Goal: Information Seeking & Learning: Learn about a topic

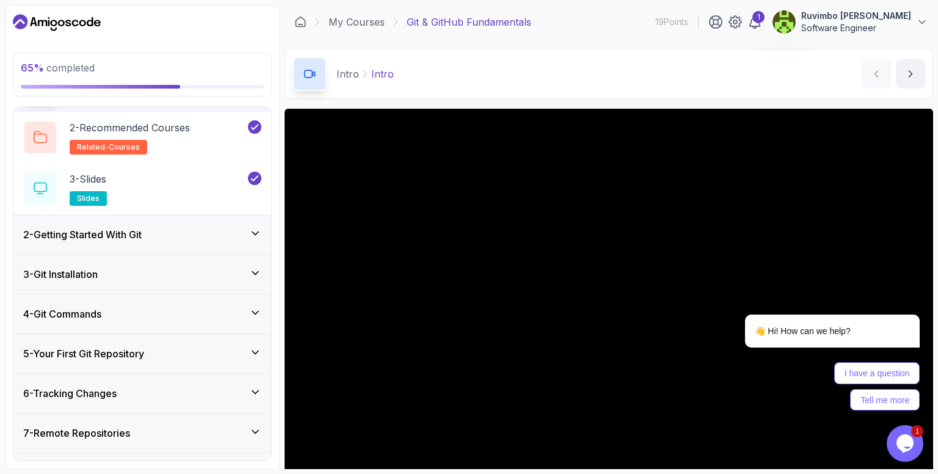
scroll to position [155, 0]
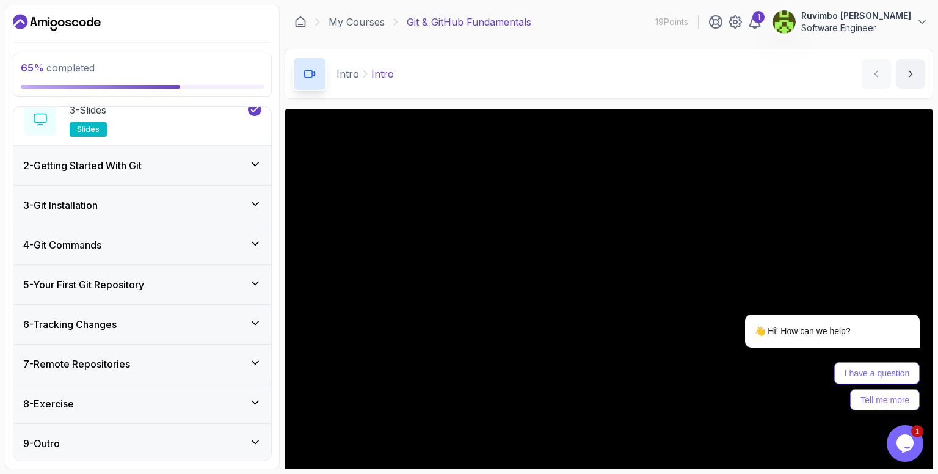
click at [255, 321] on icon at bounding box center [255, 323] width 12 height 12
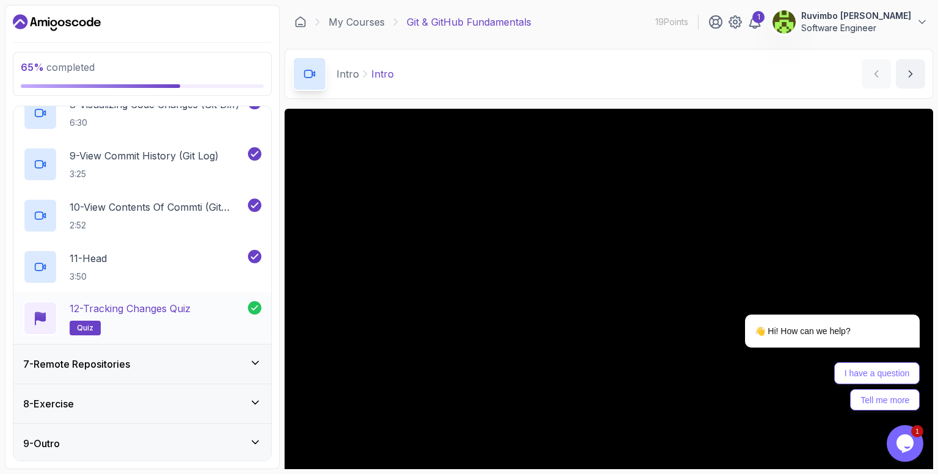
scroll to position [616, 0]
click at [261, 357] on div "7 - Remote Repositories" at bounding box center [142, 363] width 258 height 39
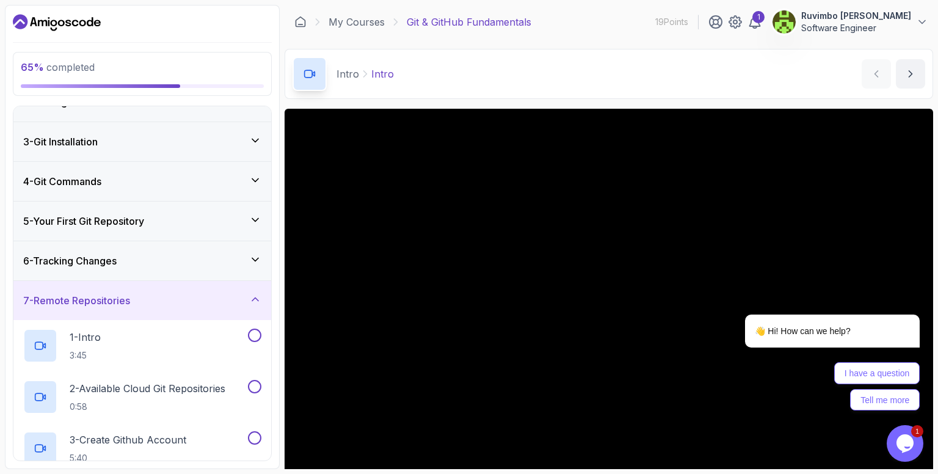
scroll to position [62, 0]
click at [175, 269] on div "6 - Tracking Changes" at bounding box center [142, 261] width 258 height 39
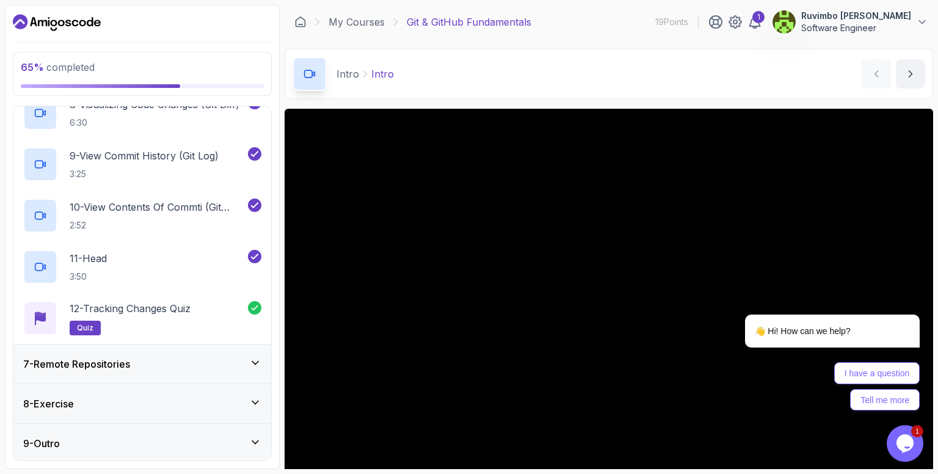
scroll to position [616, 0]
click at [257, 357] on icon at bounding box center [255, 362] width 12 height 12
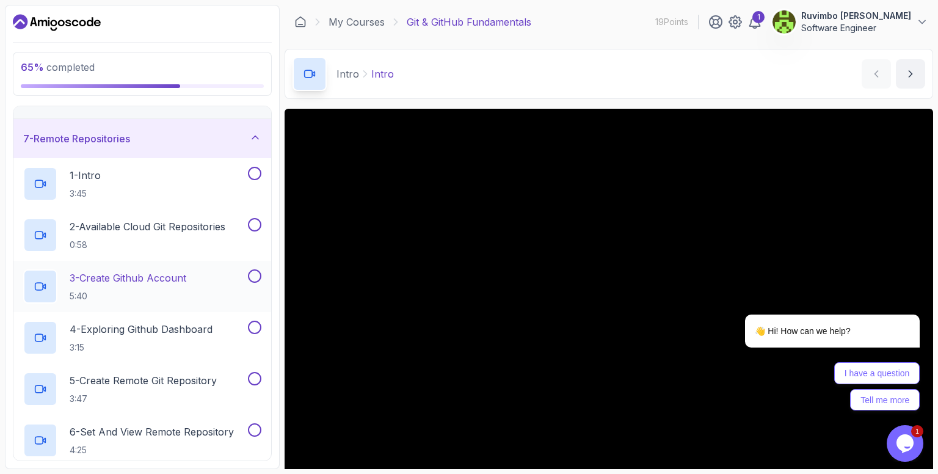
scroll to position [246, 0]
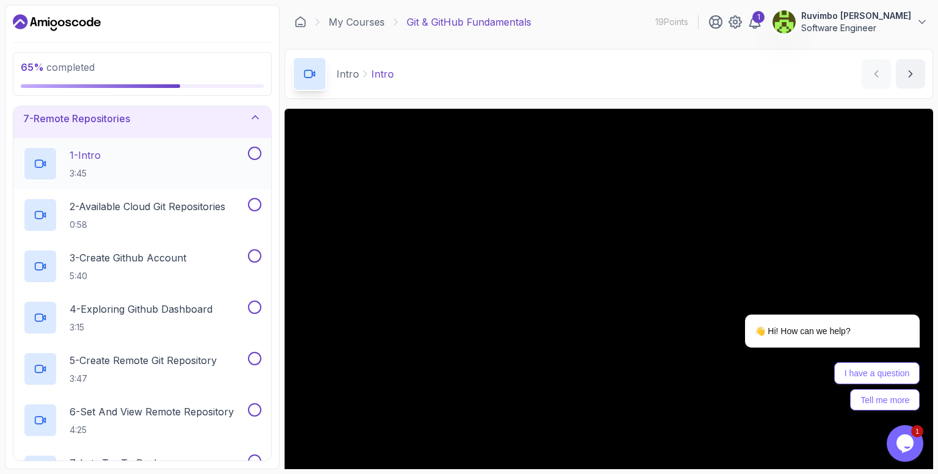
click at [97, 151] on p "1 - Intro" at bounding box center [85, 155] width 31 height 15
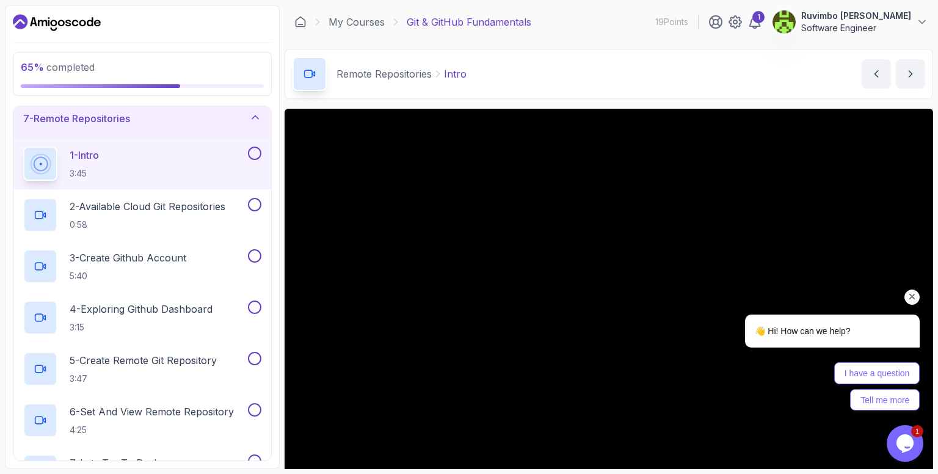
click at [748, 228] on div "👋 Hi! How can we help? I have a question Tell me more" at bounding box center [816, 316] width 220 height 200
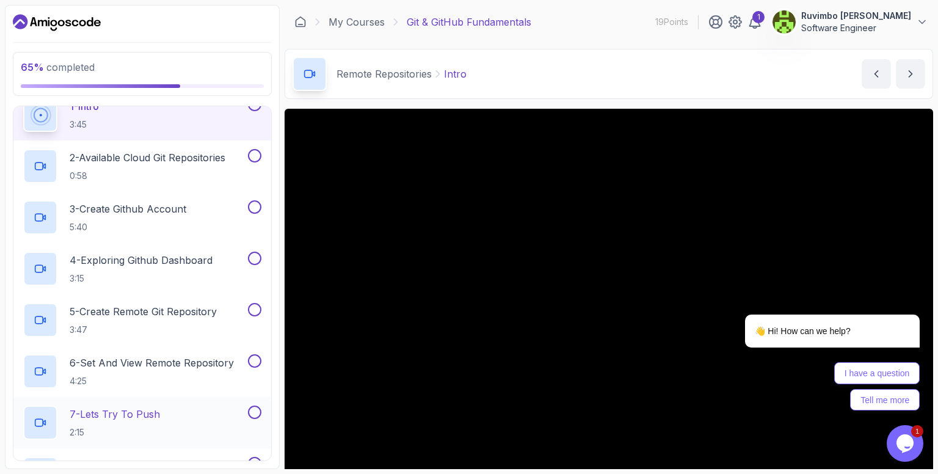
scroll to position [269, 0]
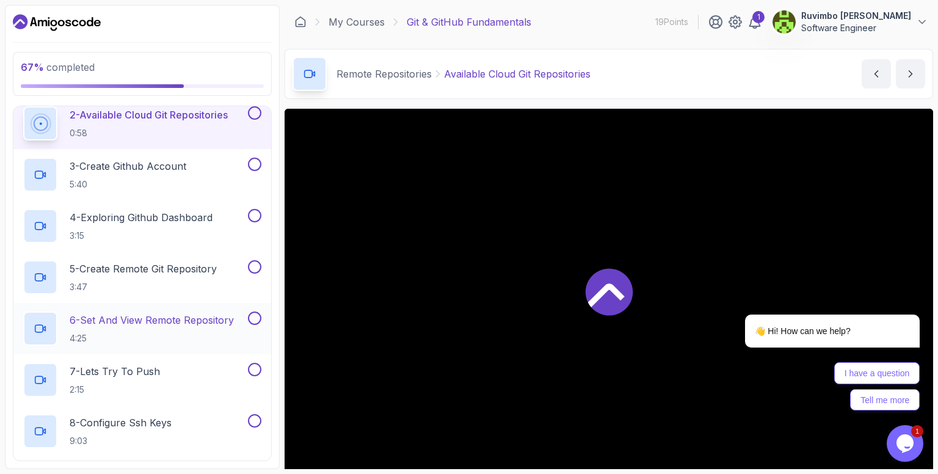
scroll to position [269, 0]
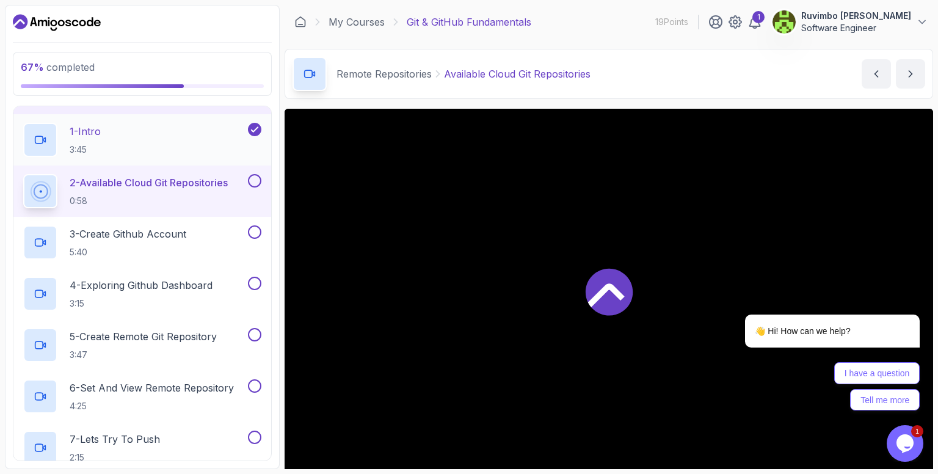
click at [136, 134] on div "1 - Intro 3:45" at bounding box center [134, 140] width 222 height 34
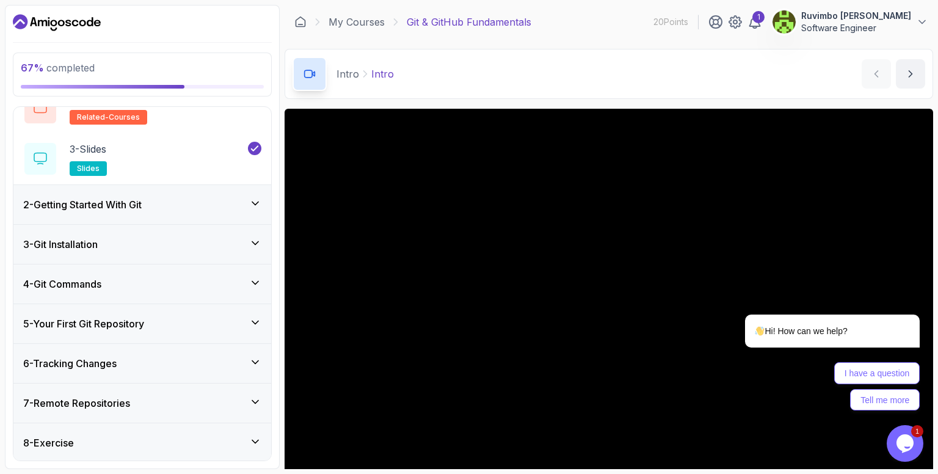
scroll to position [155, 0]
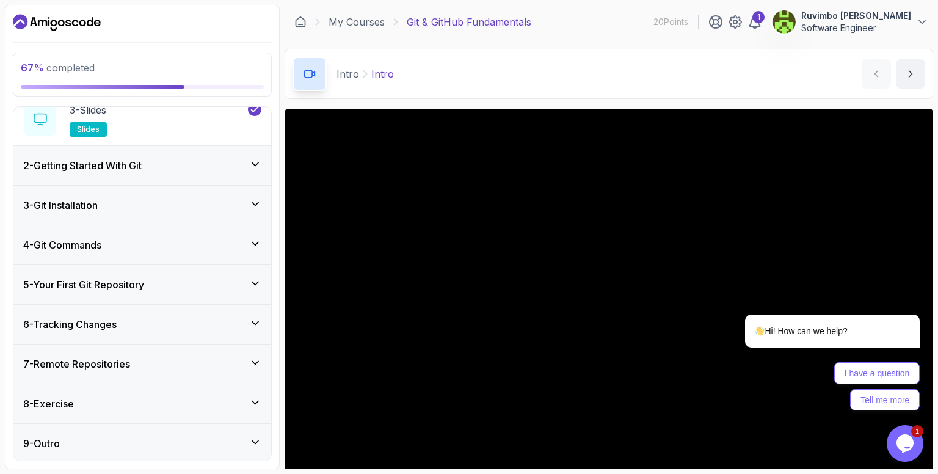
click at [199, 357] on div "7 - Remote Repositories" at bounding box center [142, 364] width 238 height 15
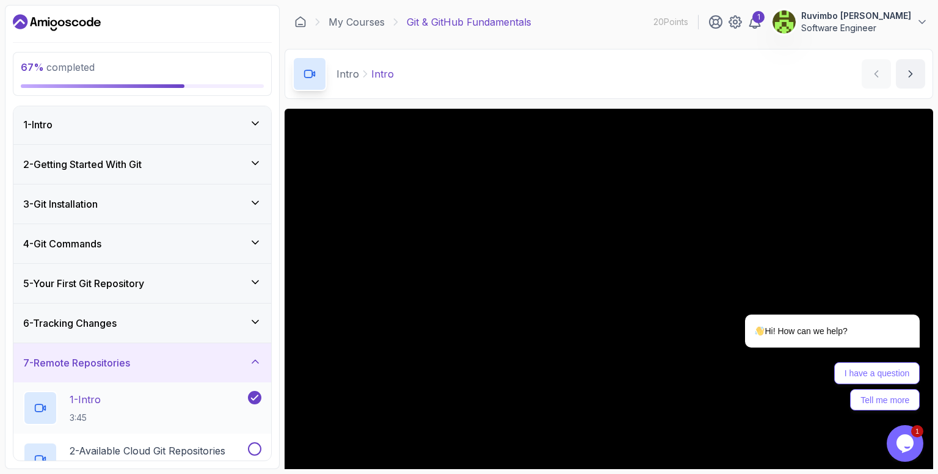
click at [203, 409] on div "1 - Intro 3:45" at bounding box center [134, 408] width 222 height 34
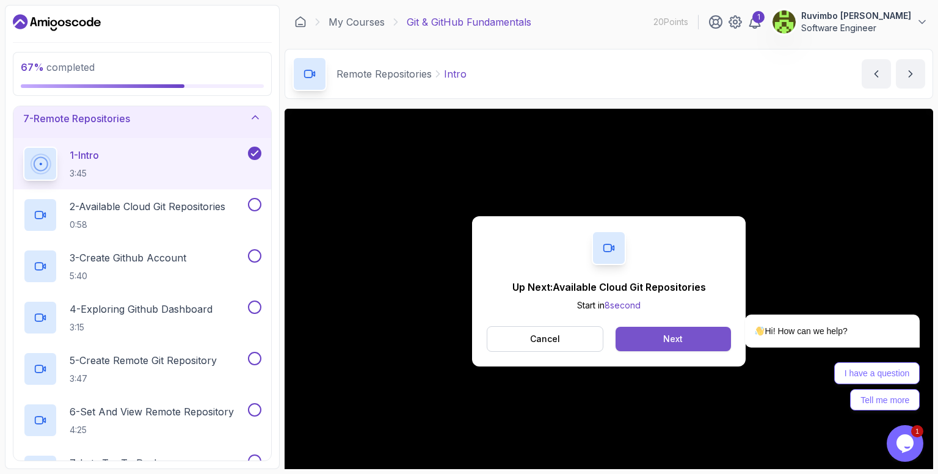
click at [638, 340] on button "Next" at bounding box center [673, 339] width 115 height 24
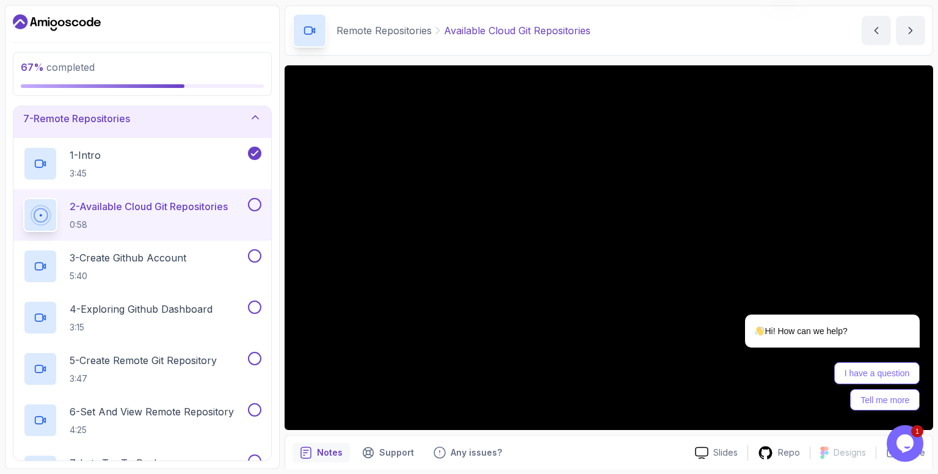
scroll to position [61, 0]
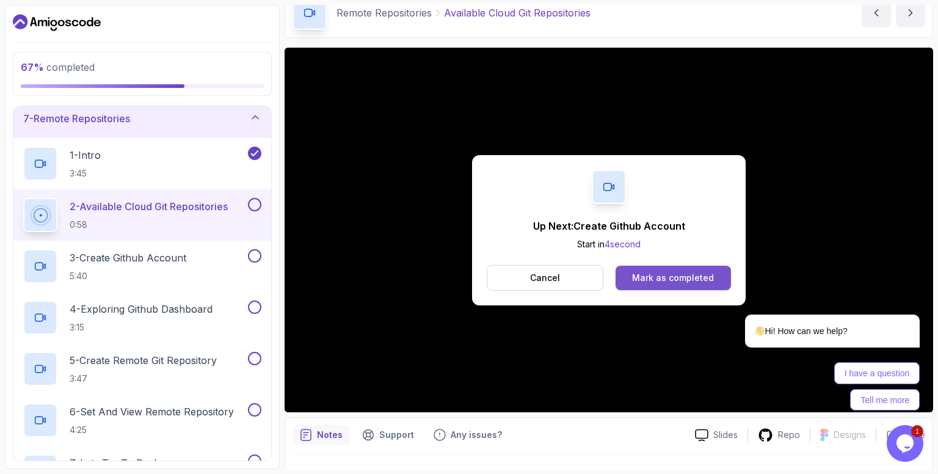
click at [685, 277] on div "Mark as completed" at bounding box center [673, 278] width 82 height 12
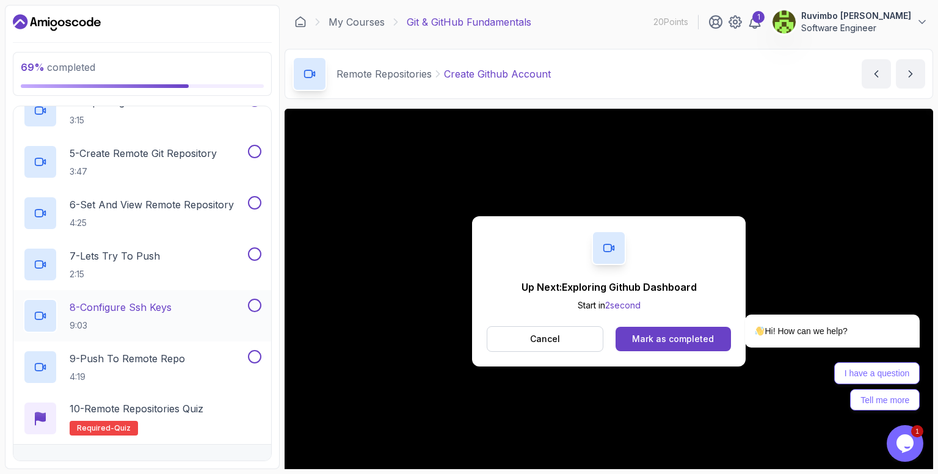
scroll to position [392, 0]
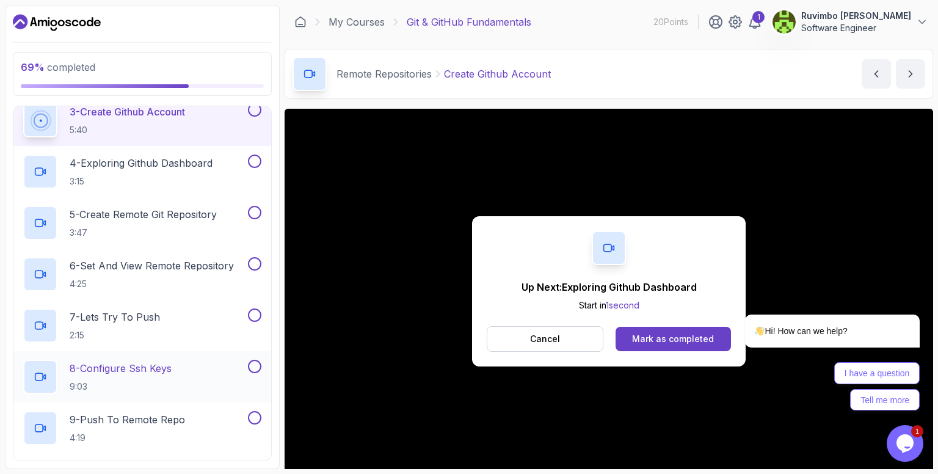
scroll to position [400, 0]
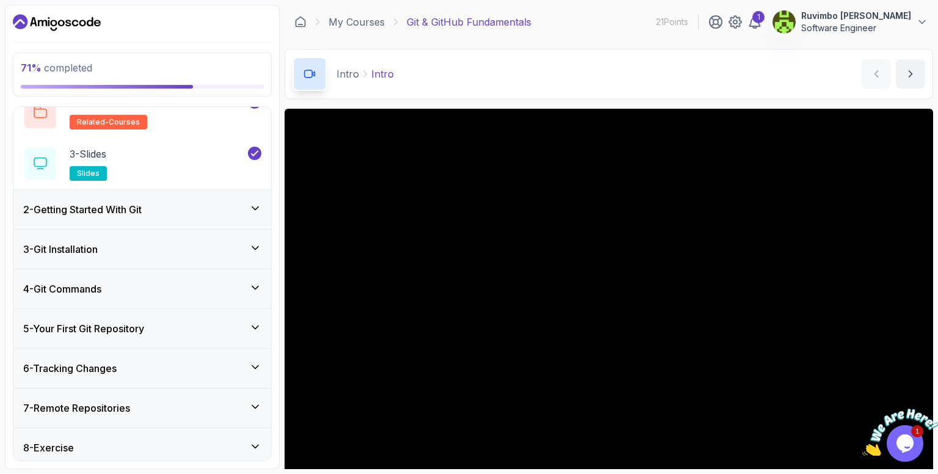
scroll to position [155, 0]
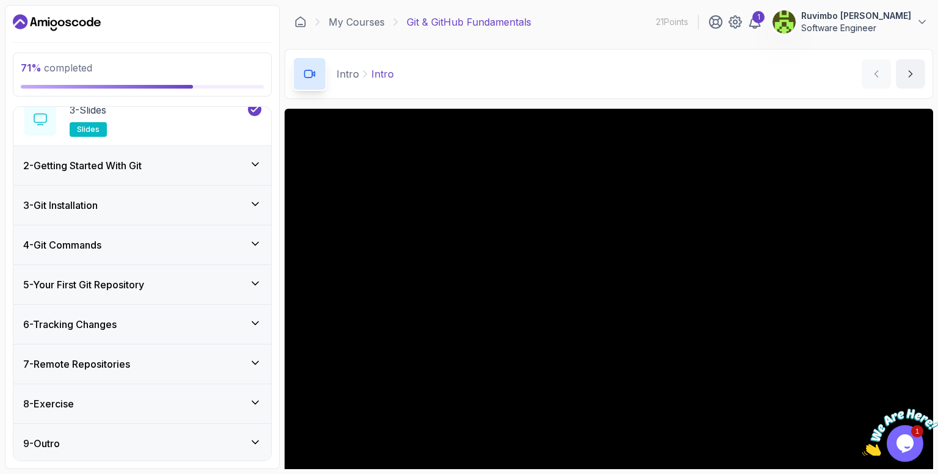
click at [163, 362] on div "7 - Remote Repositories" at bounding box center [142, 364] width 238 height 15
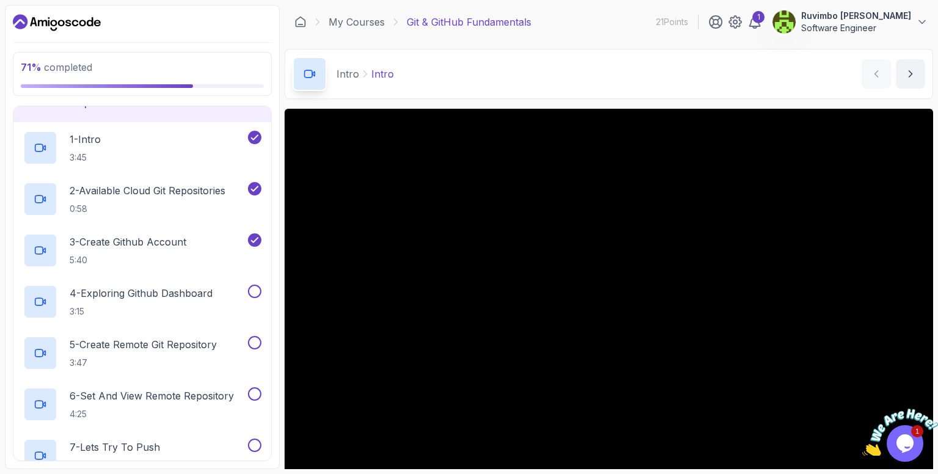
scroll to position [307, 0]
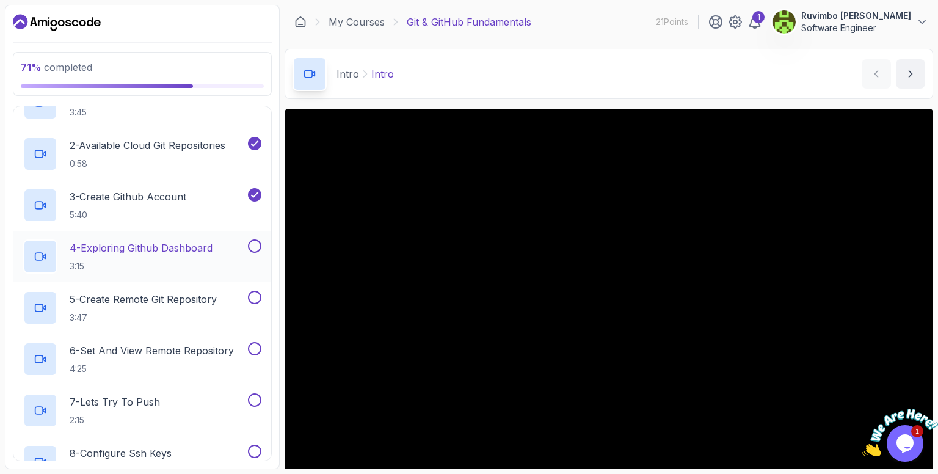
click at [151, 231] on div "4 - Exploring Github Dashboard 3:15" at bounding box center [142, 256] width 258 height 51
click at [158, 244] on p "4 - Exploring Github Dashboard" at bounding box center [141, 248] width 143 height 15
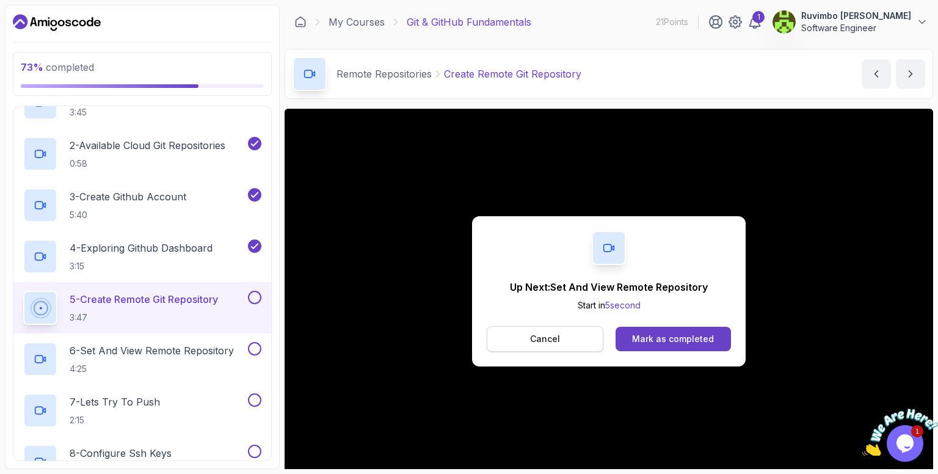
click at [560, 339] on button "Cancel" at bounding box center [545, 339] width 117 height 26
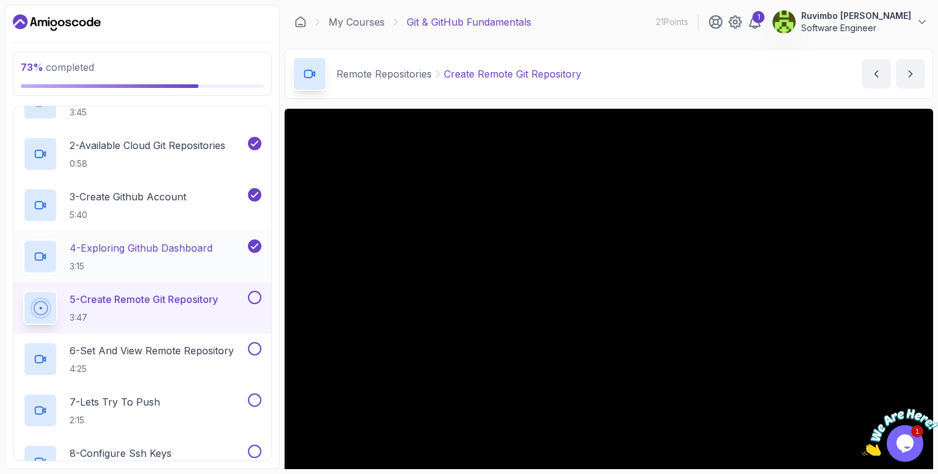
click at [222, 246] on div "4 - Exploring Github Dashboard 3:15" at bounding box center [134, 256] width 222 height 34
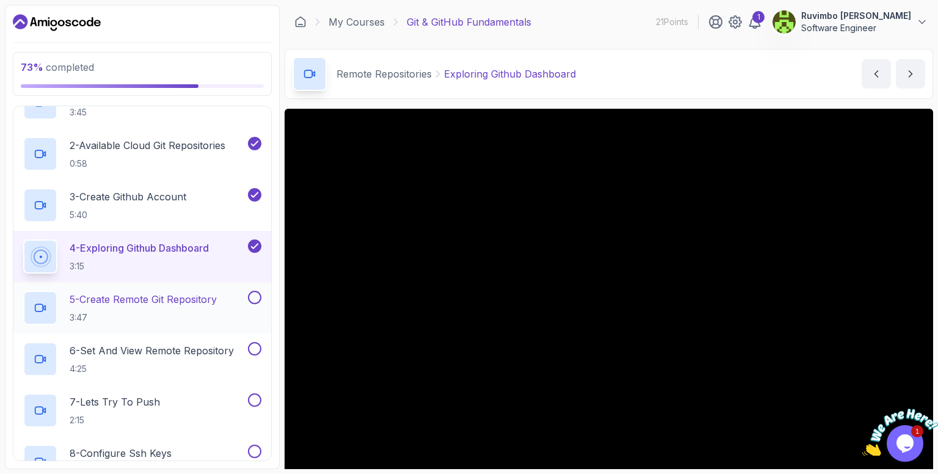
click at [210, 294] on p "5 - Create Remote Git Repository" at bounding box center [143, 299] width 147 height 15
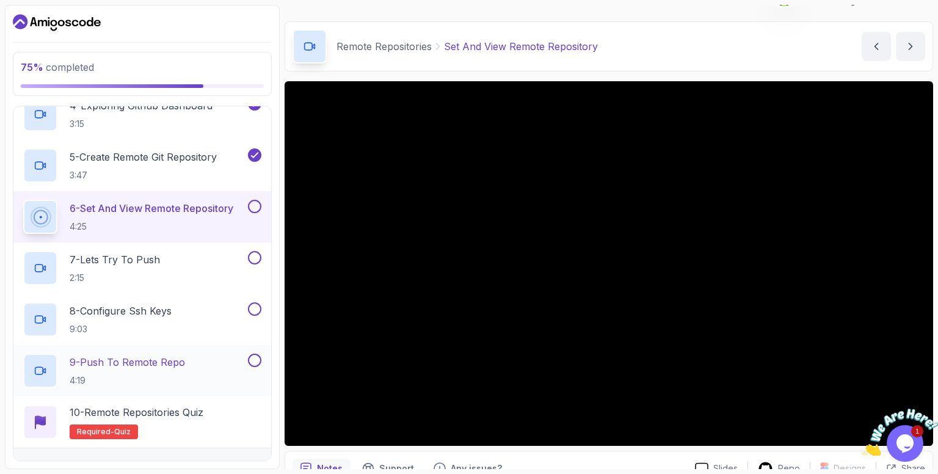
scroll to position [450, 0]
